Goal: Obtain resource: Obtain resource

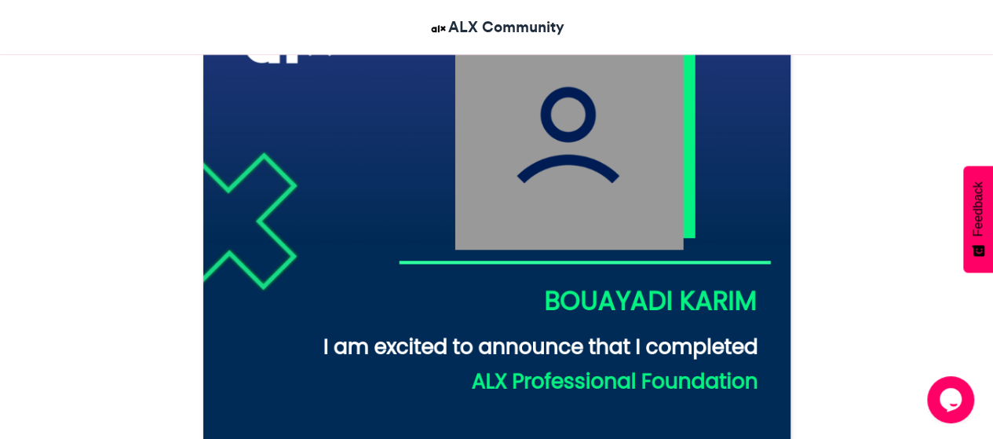
scroll to position [392, 0]
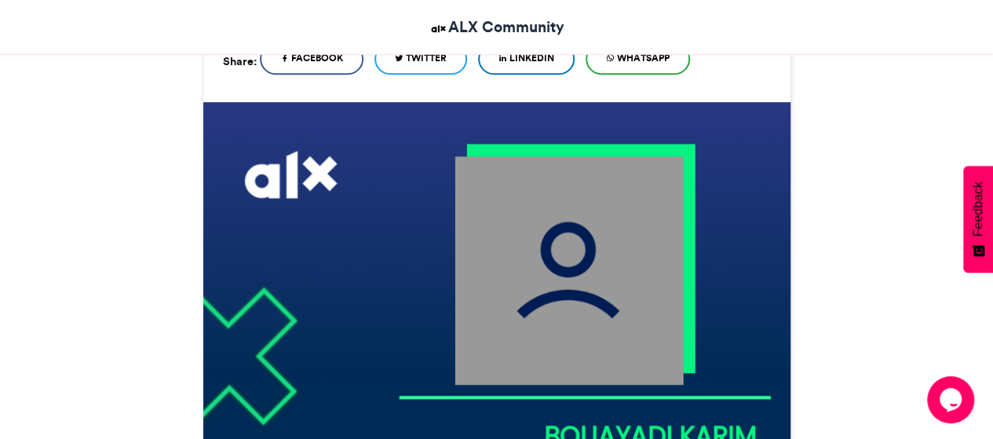
click at [596, 284] on img at bounding box center [496, 395] width 587 height 587
click at [592, 283] on img at bounding box center [496, 395] width 587 height 587
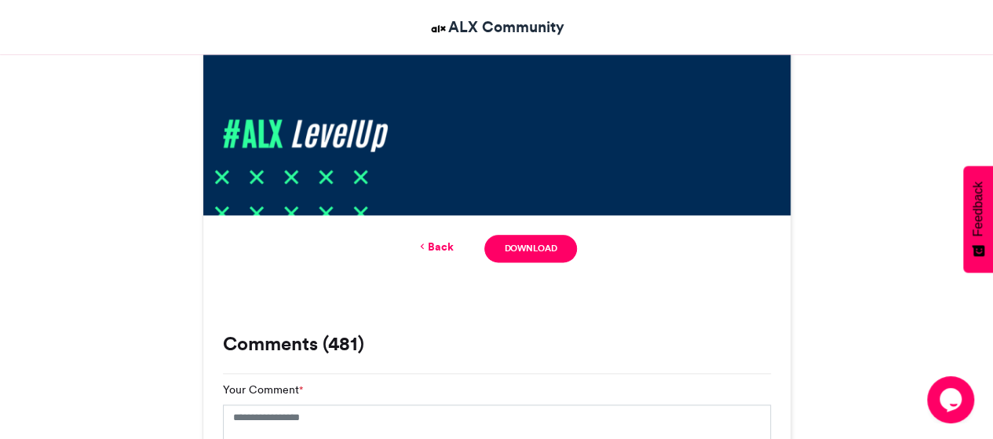
scroll to position [1099, 0]
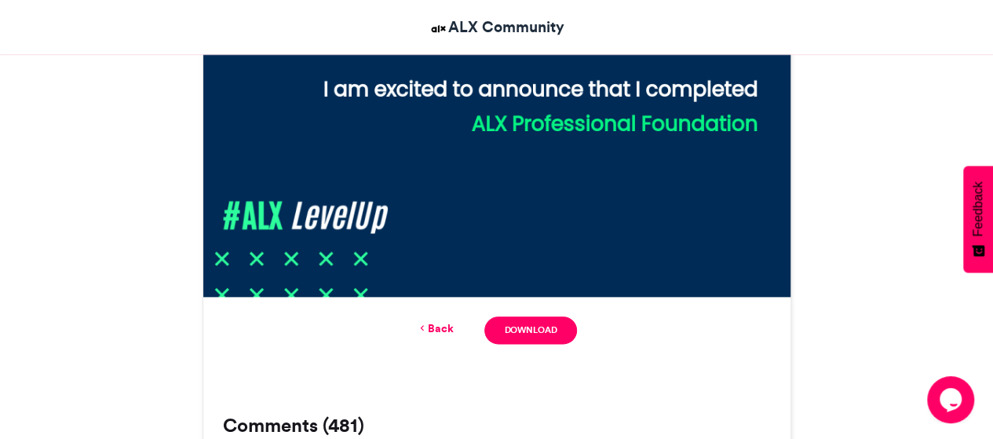
click at [436, 327] on link "Back" at bounding box center [434, 328] width 37 height 16
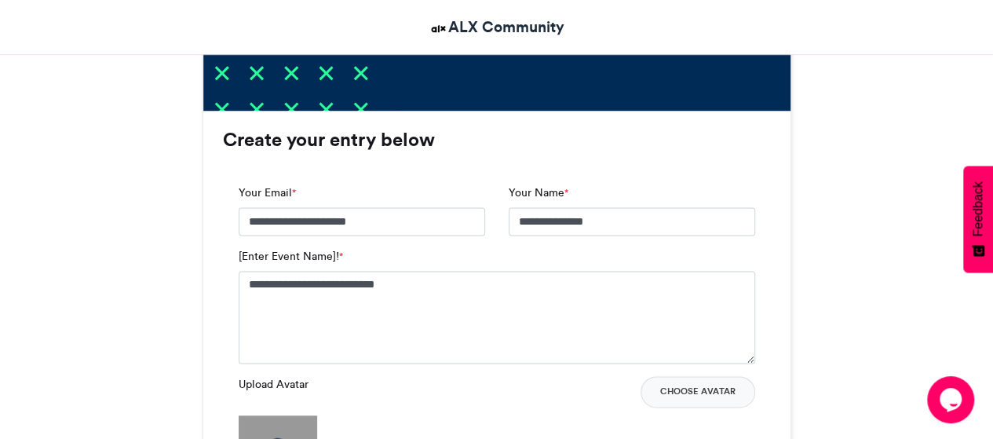
scroll to position [1088, 0]
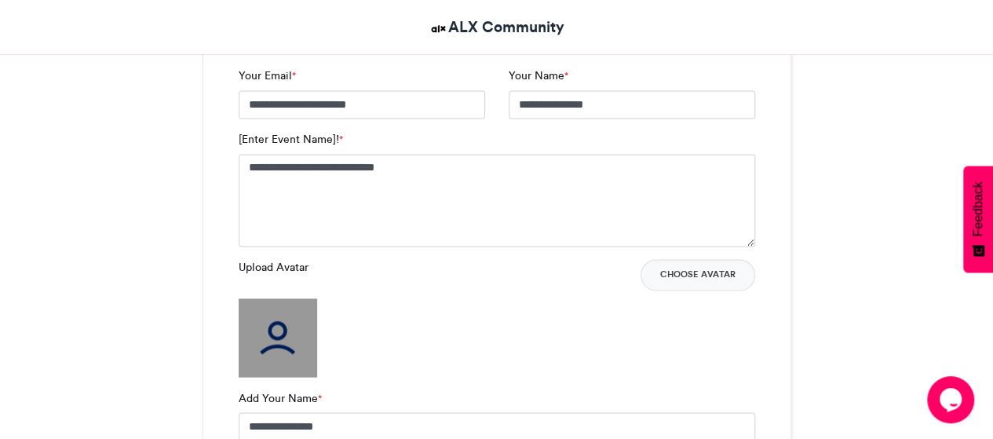
click at [272, 355] on img at bounding box center [278, 337] width 78 height 78
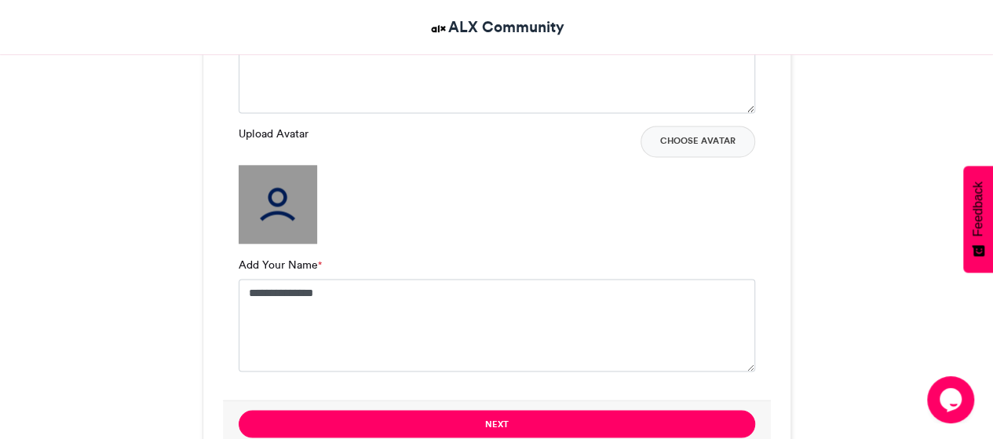
scroll to position [1245, 0]
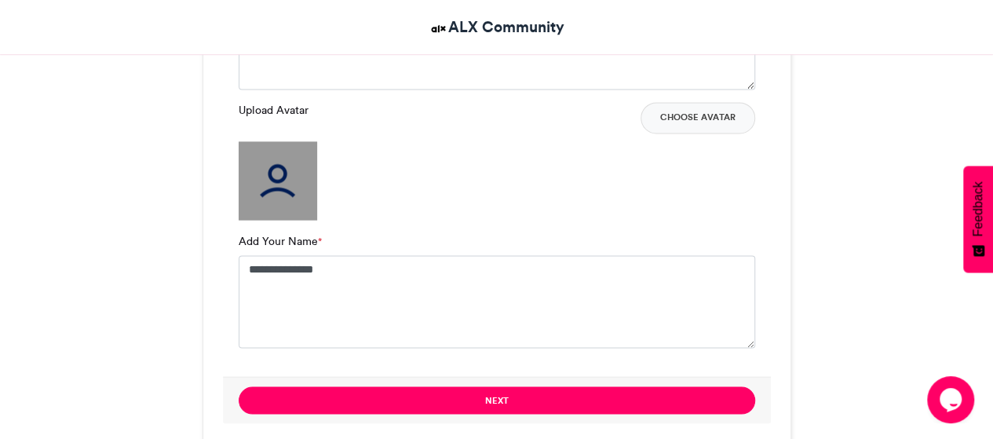
click at [276, 172] on img at bounding box center [278, 180] width 78 height 78
click at [724, 109] on button "Choose Avatar" at bounding box center [697, 117] width 115 height 31
click at [262, 167] on img at bounding box center [278, 180] width 78 height 78
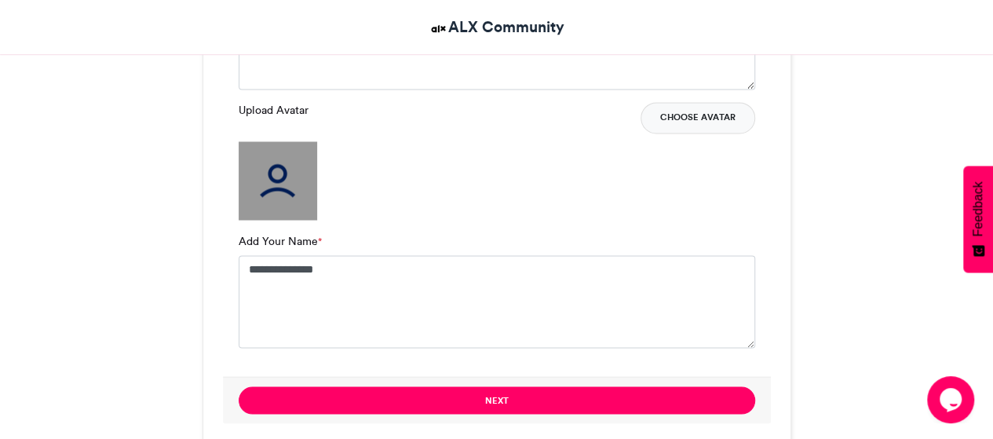
click at [725, 114] on button "Choose Avatar" at bounding box center [697, 117] width 115 height 31
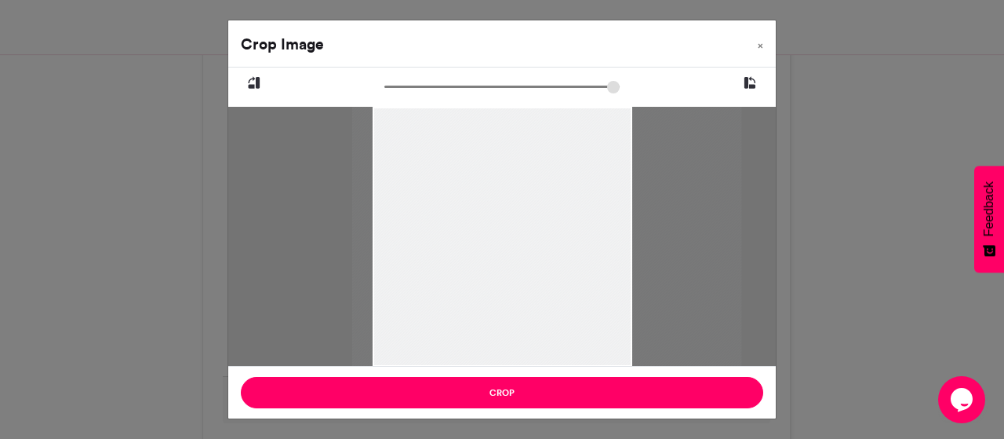
drag, startPoint x: 630, startPoint y: 167, endPoint x: 675, endPoint y: 184, distance: 47.7
click at [675, 184] on div at bounding box center [546, 237] width 389 height 260
click at [391, 87] on input "zoom" at bounding box center [502, 86] width 235 height 15
type input "******"
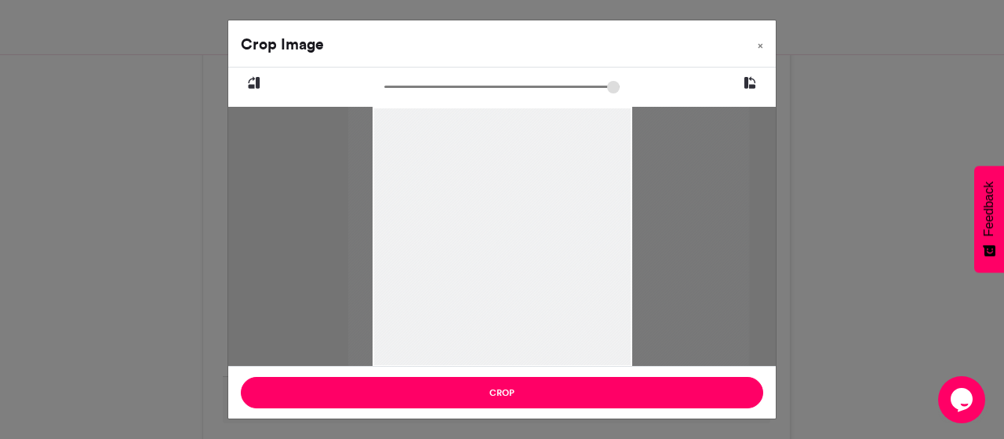
click at [392, 87] on input "zoom" at bounding box center [502, 86] width 235 height 15
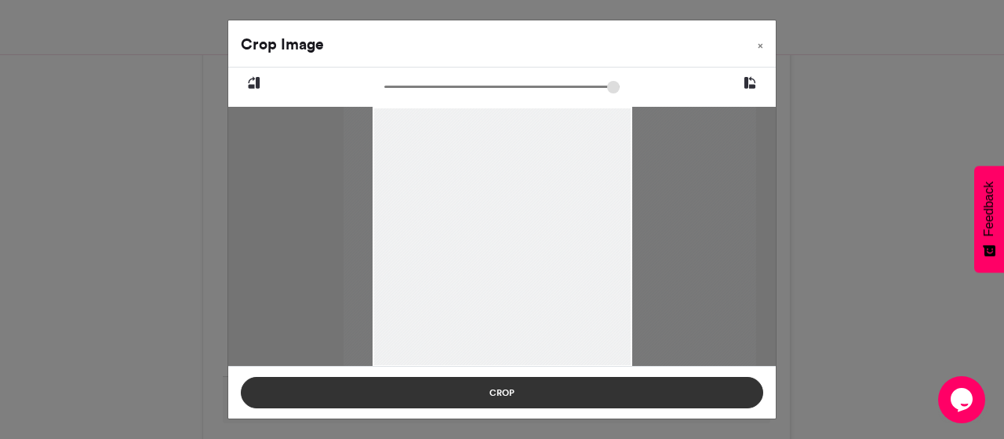
click at [476, 396] on button "Crop" at bounding box center [502, 392] width 523 height 31
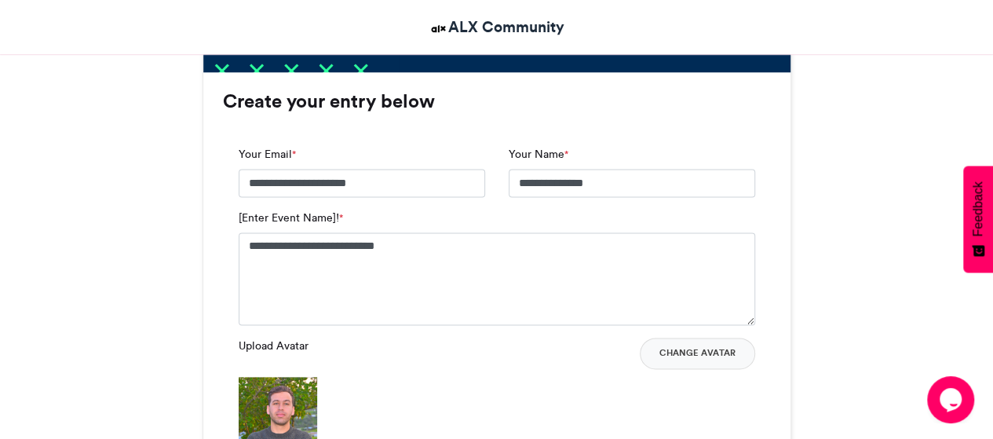
scroll to position [1323, 0]
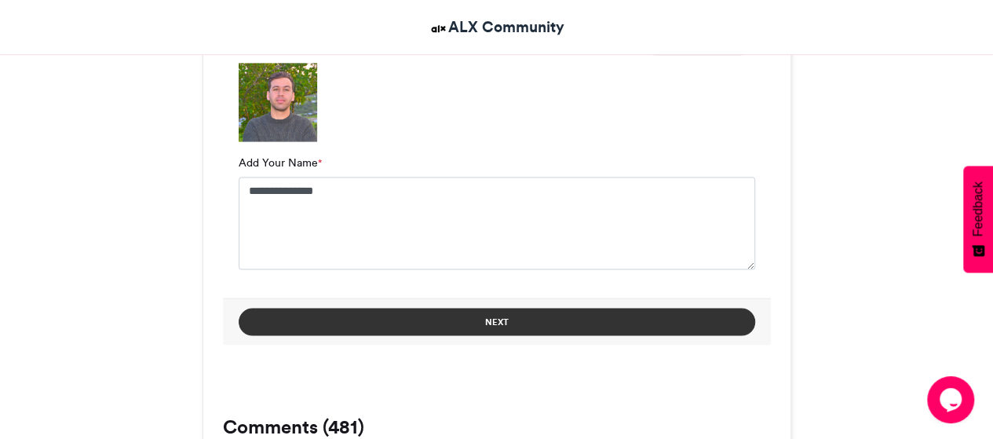
click at [472, 330] on button "Next" at bounding box center [497, 321] width 516 height 27
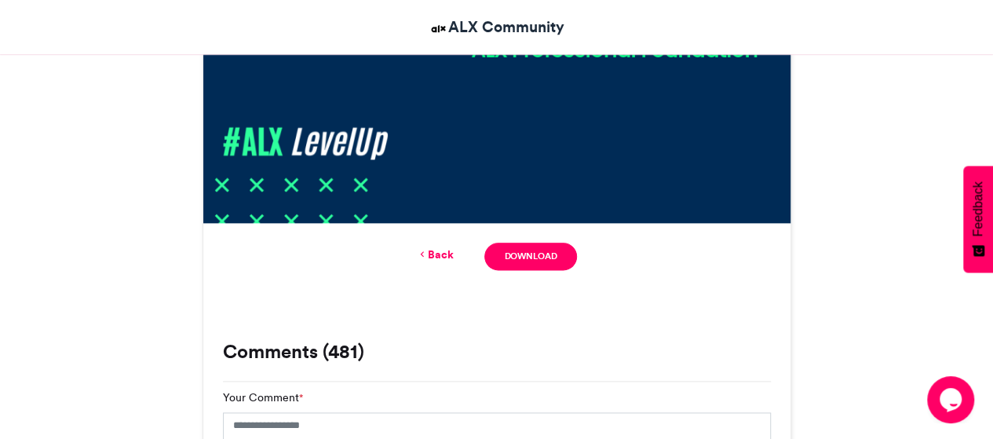
scroll to position [863, 0]
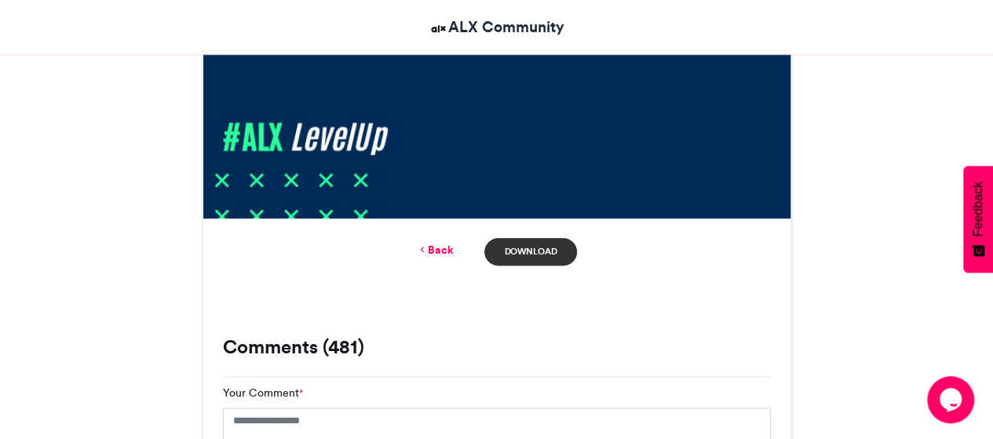
click at [534, 257] on link "Download" at bounding box center [530, 251] width 92 height 27
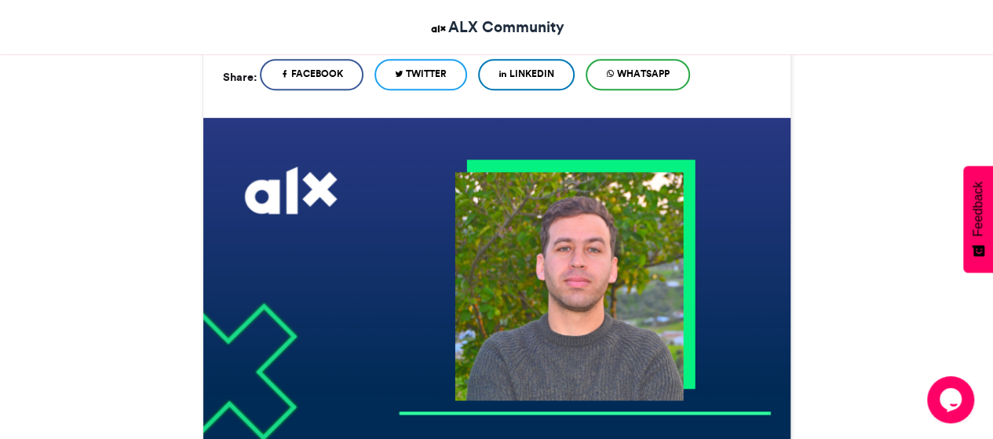
scroll to position [235, 0]
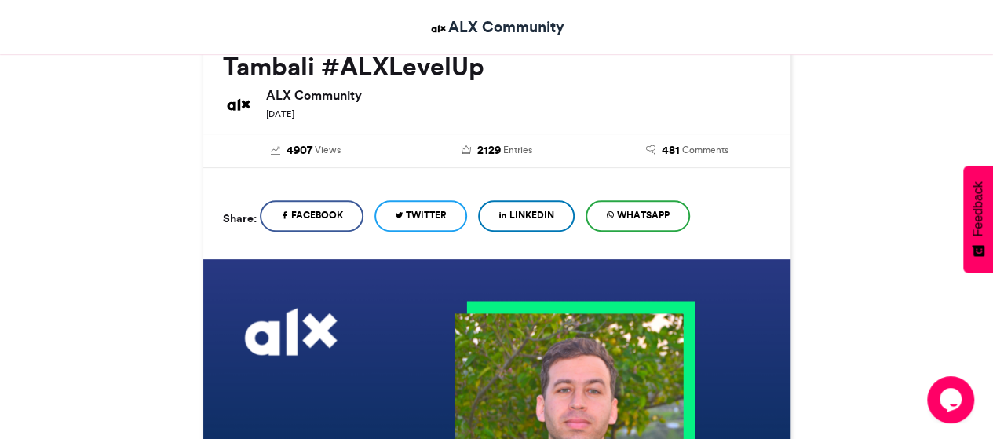
click at [542, 210] on span "LinkedIn" at bounding box center [531, 215] width 45 height 14
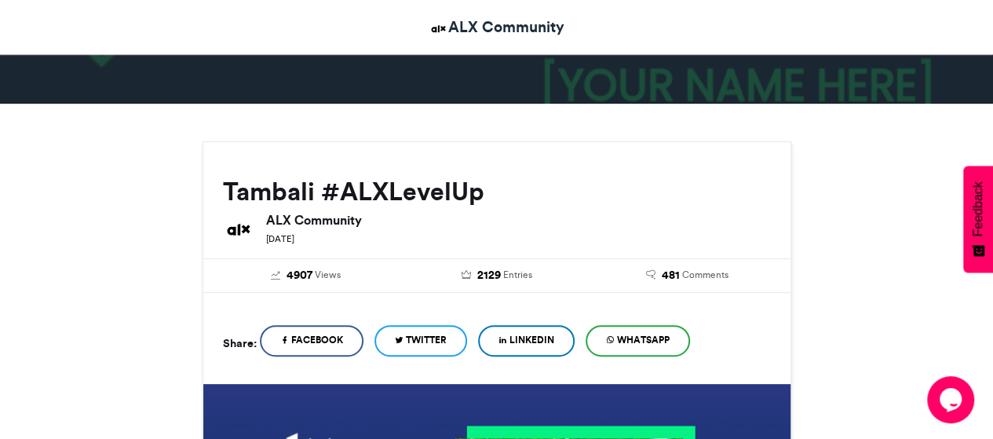
scroll to position [78, 0]
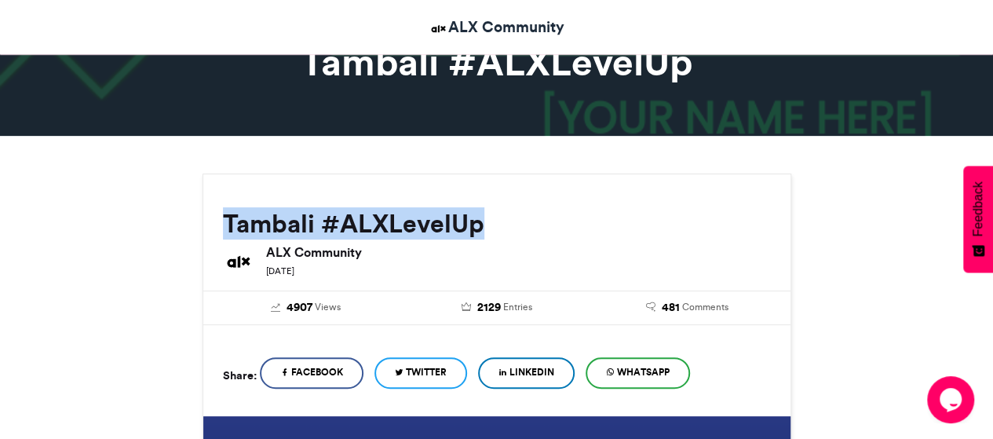
drag, startPoint x: 507, startPoint y: 210, endPoint x: 213, endPoint y: 212, distance: 294.3
click at [213, 212] on div "Tambali #ALXLevelUp ALX Community [DATE]" at bounding box center [496, 228] width 587 height 108
copy h2 "Tambali #ALXLevelUp"
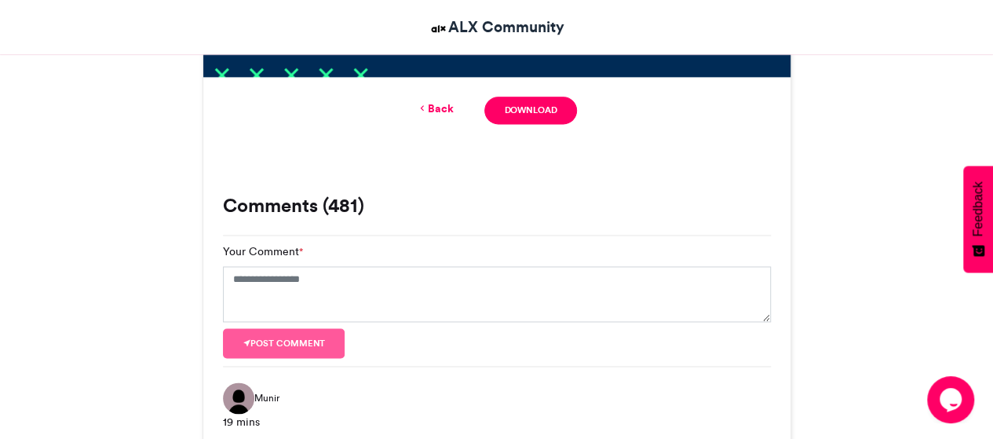
scroll to position [942, 0]
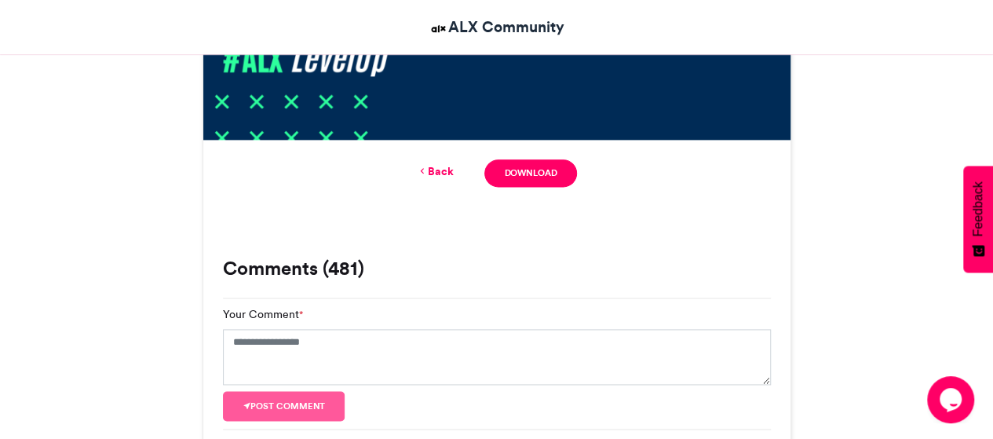
click at [436, 181] on div "Back Download" at bounding box center [497, 172] width 548 height 27
click at [430, 169] on link "Back" at bounding box center [434, 171] width 37 height 16
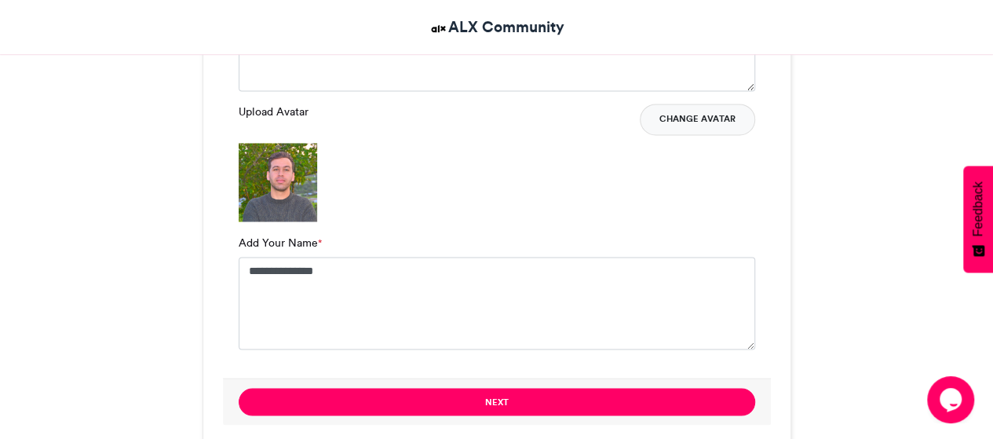
scroll to position [1166, 0]
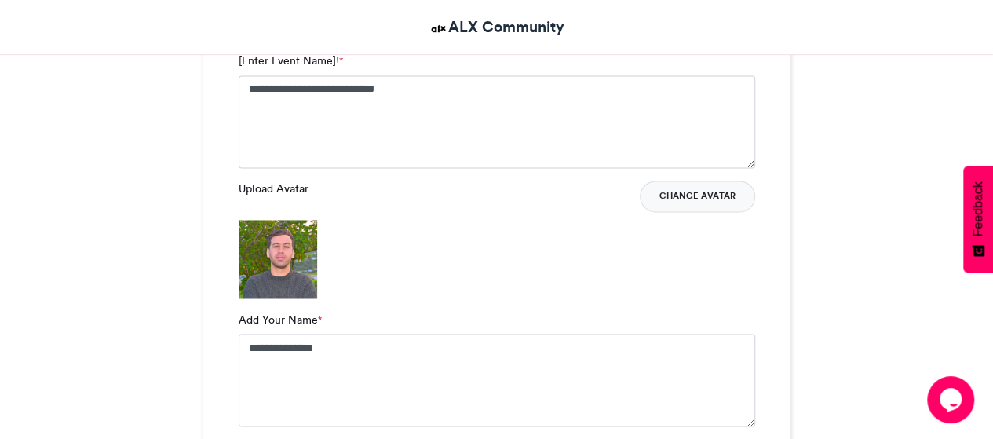
click at [680, 191] on button "Change Avatar" at bounding box center [697, 195] width 115 height 31
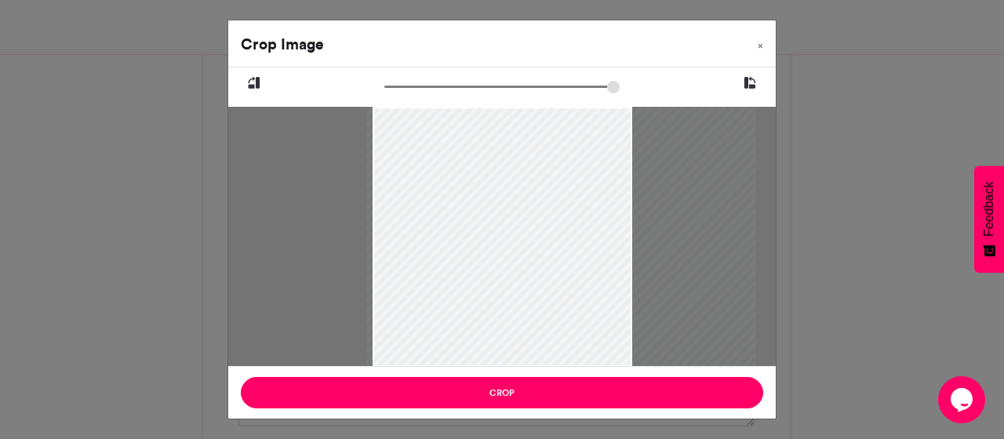
drag, startPoint x: 634, startPoint y: 235, endPoint x: 693, endPoint y: 246, distance: 60.0
click at [693, 246] on div at bounding box center [560, 237] width 389 height 260
drag, startPoint x: 391, startPoint y: 83, endPoint x: 411, endPoint y: 89, distance: 21.1
type input "******"
click at [411, 89] on input "zoom" at bounding box center [502, 86] width 235 height 15
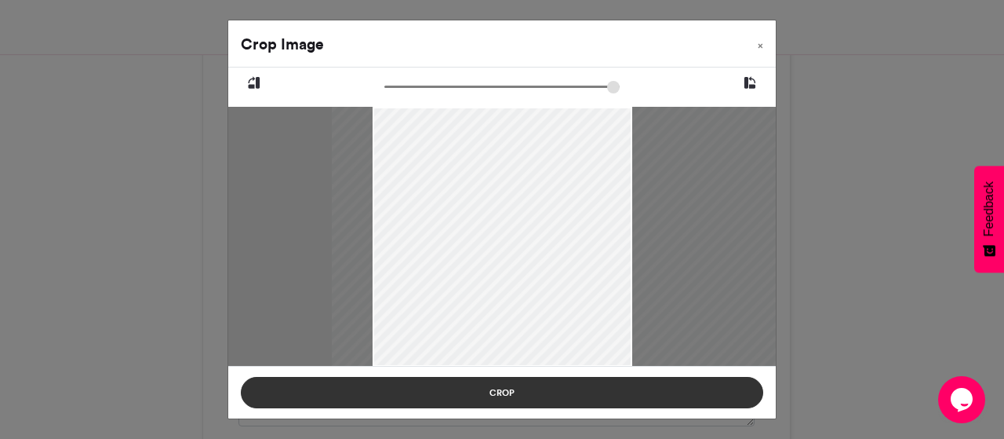
click at [585, 396] on button "Crop" at bounding box center [502, 392] width 523 height 31
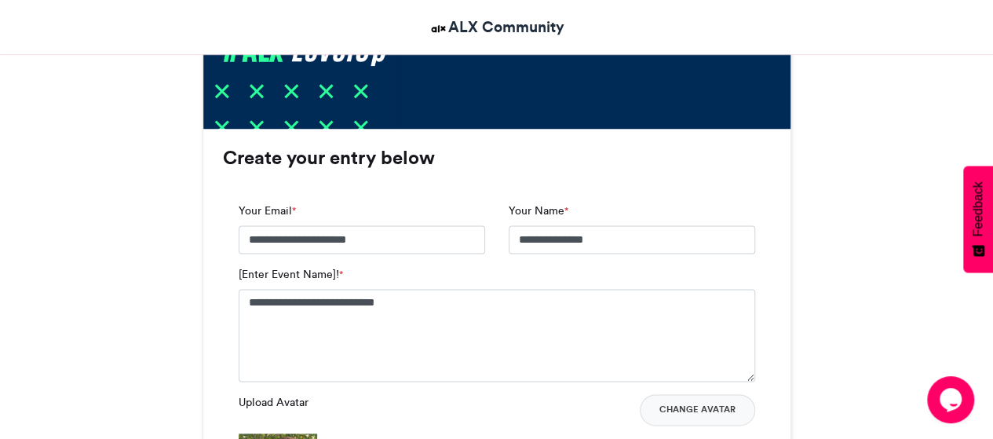
scroll to position [1245, 0]
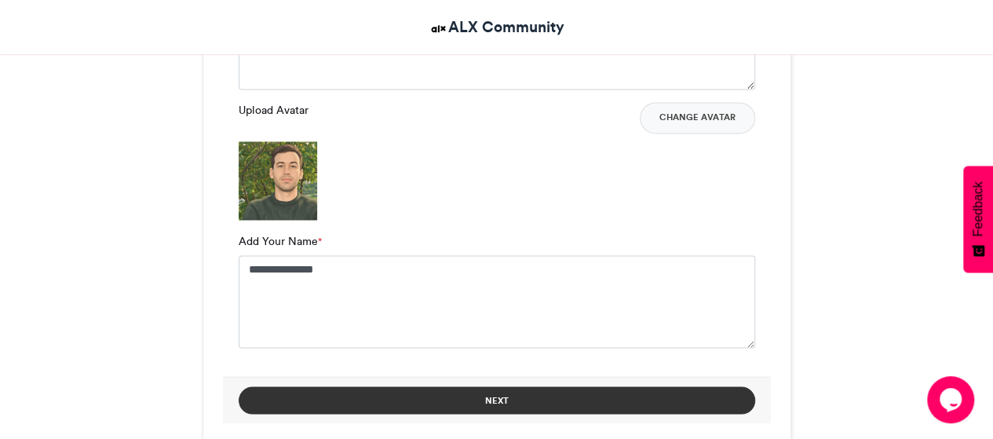
click at [502, 402] on button "Next" at bounding box center [497, 399] width 516 height 27
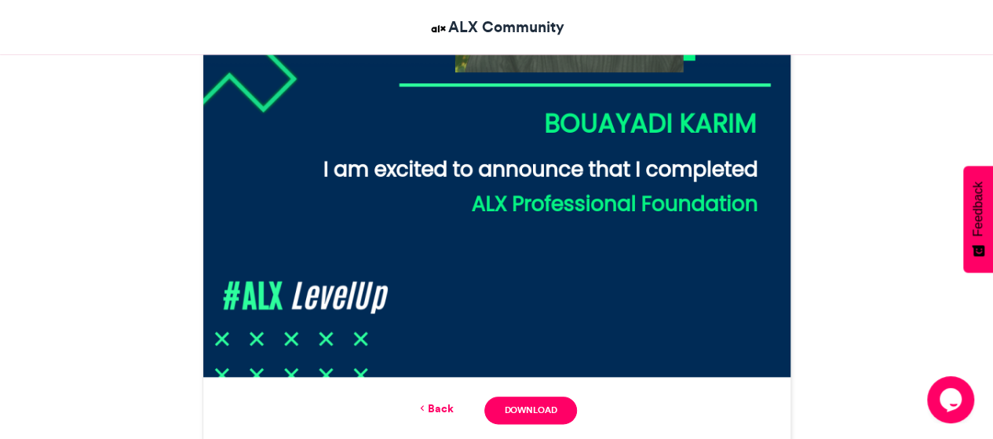
scroll to position [774, 0]
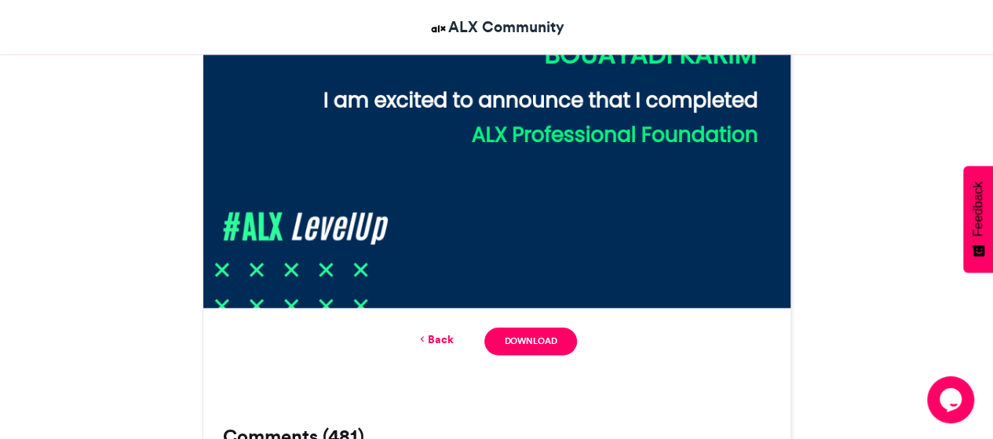
click at [523, 324] on div "Back Download" at bounding box center [496, 341] width 587 height 67
click at [515, 332] on link "Download" at bounding box center [530, 340] width 92 height 27
drag, startPoint x: 67, startPoint y: 86, endPoint x: 85, endPoint y: 86, distance: 17.3
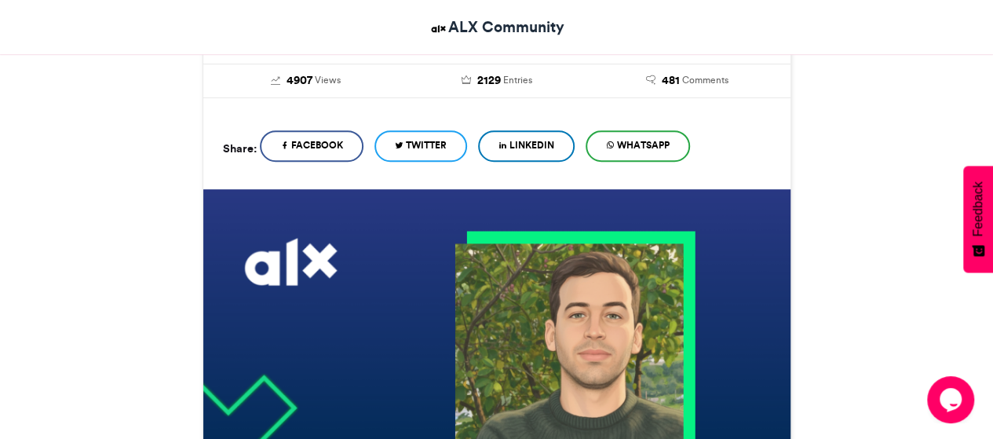
scroll to position [538, 0]
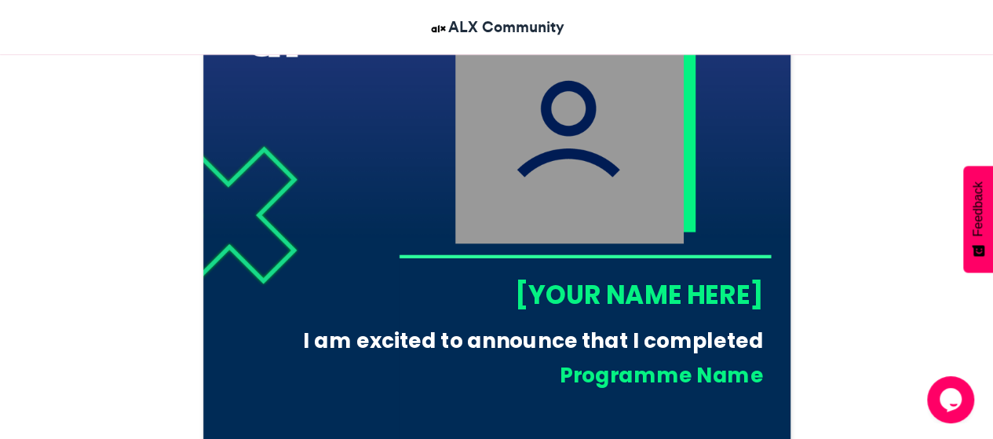
scroll to position [785, 0]
